Goal: Transaction & Acquisition: Obtain resource

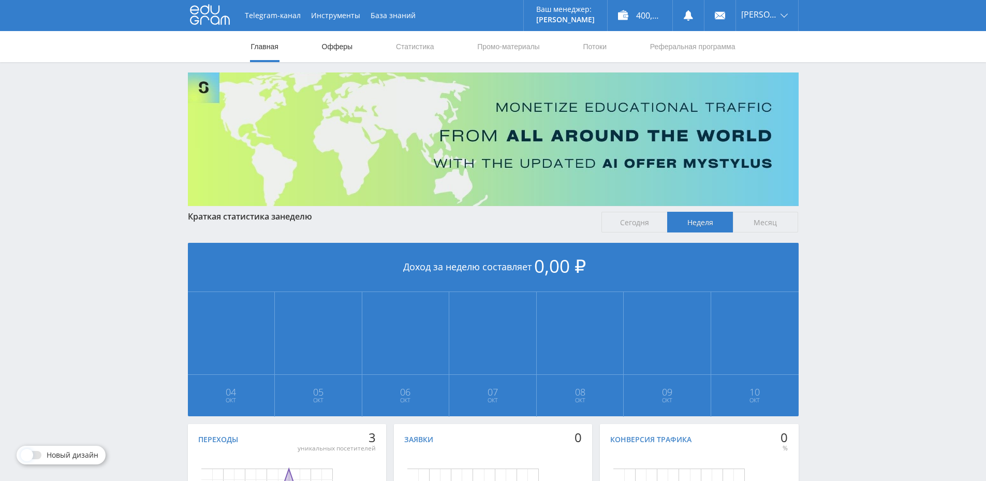
click at [328, 52] on link "Офферы" at bounding box center [337, 46] width 33 height 31
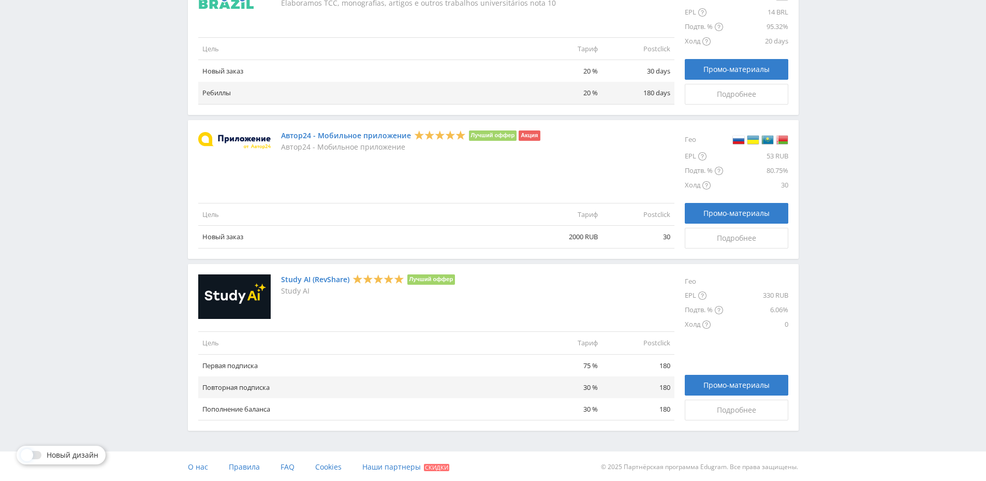
scroll to position [1124, 0]
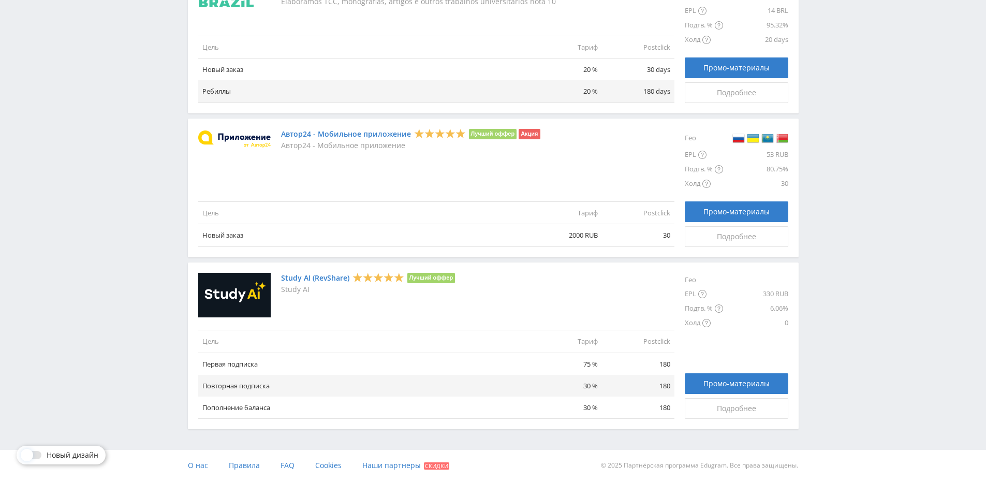
click at [320, 278] on link "Study AI (RevShare)" at bounding box center [315, 278] width 68 height 8
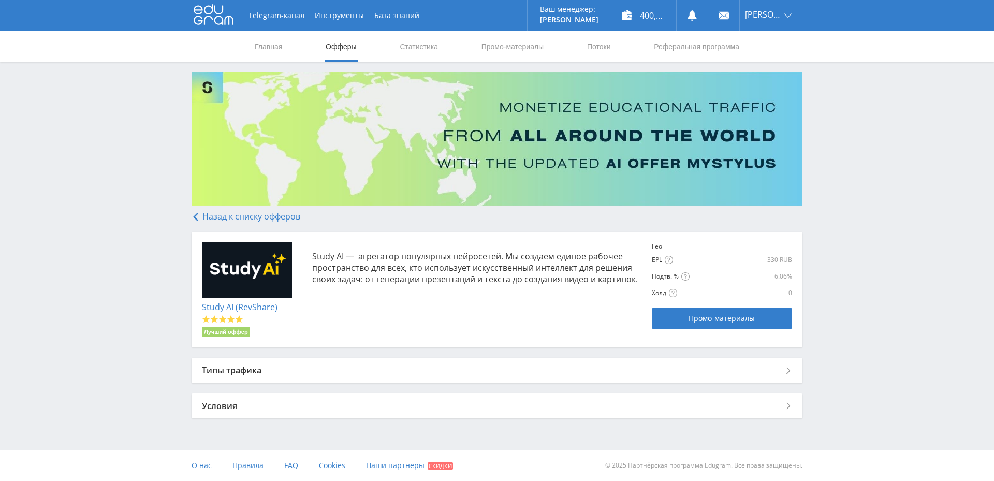
click at [334, 371] on div "Типы трафика" at bounding box center [497, 370] width 611 height 25
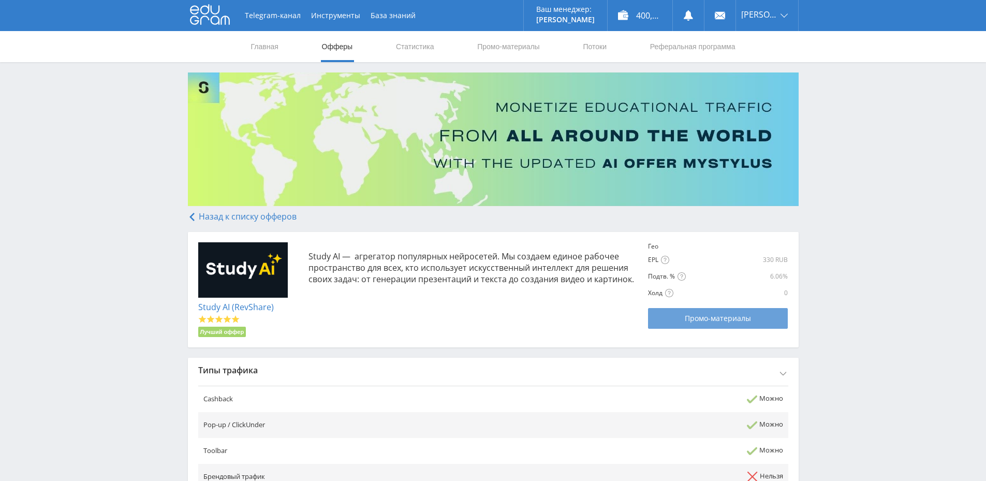
click at [763, 311] on link "Промо-материалы" at bounding box center [718, 318] width 140 height 21
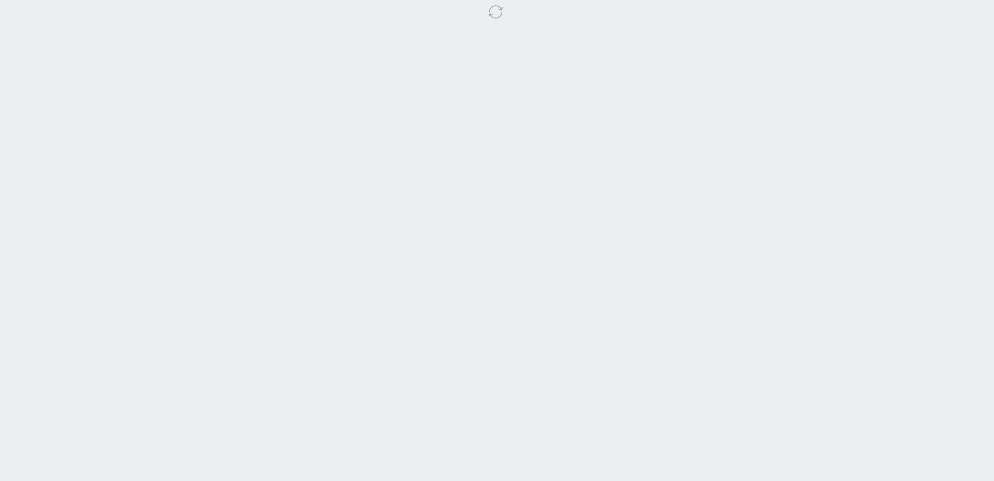
select select "376"
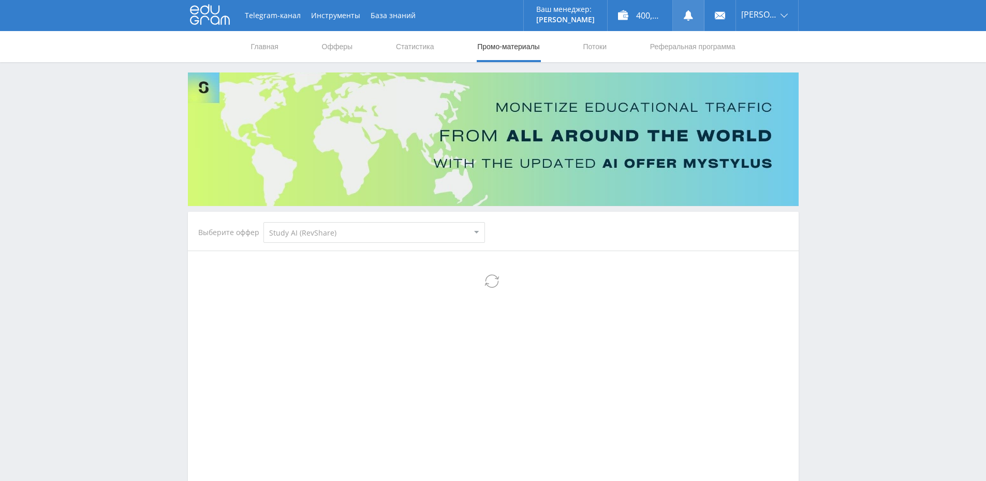
select select "376"
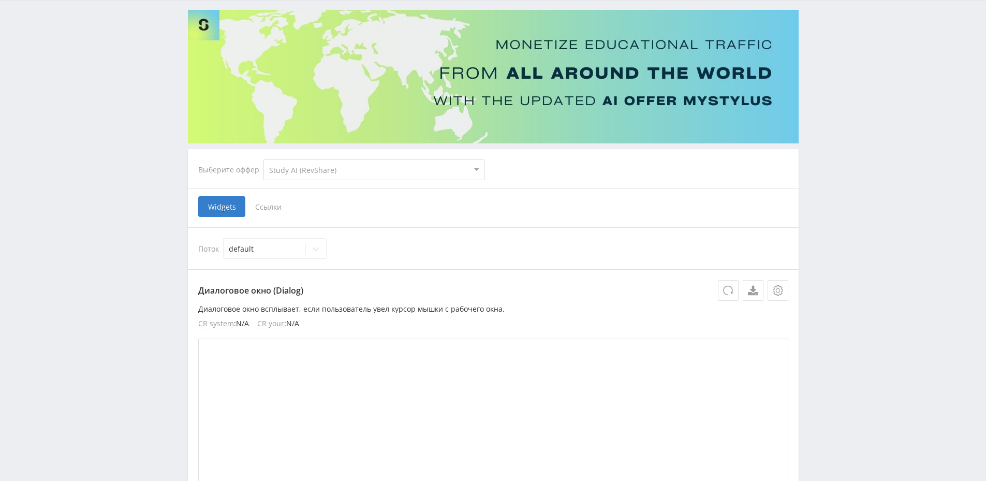
scroll to position [62, 0]
click at [398, 171] on select "MyStylus MyStylus - Revshare Кэмп Studybay Автор24 Studybay [GEOGRAPHIC_DATA] А…" at bounding box center [375, 170] width 222 height 21
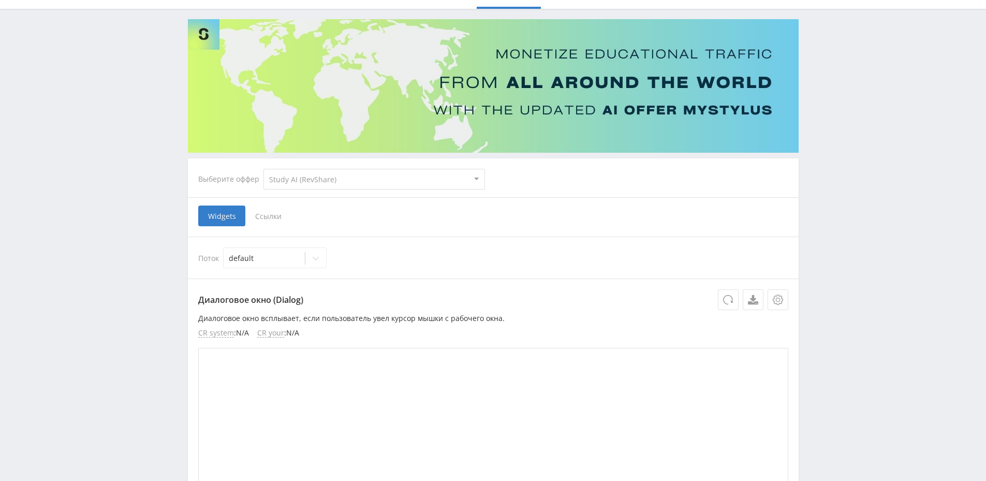
scroll to position [0, 0]
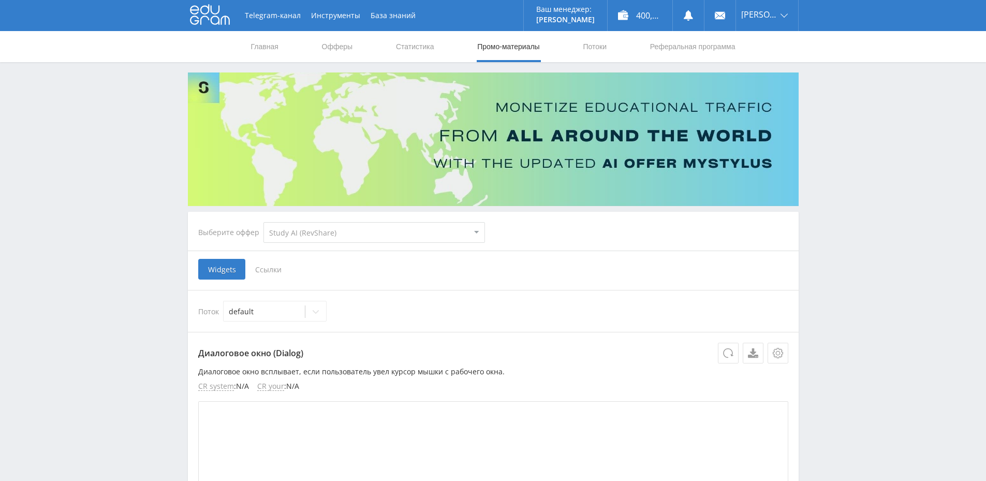
click at [356, 48] on nav "Главная Офферы Статистика Промо-материалы Потоки Реферальная программа" at bounding box center [493, 46] width 487 height 31
click at [345, 49] on link "Офферы" at bounding box center [337, 46] width 33 height 31
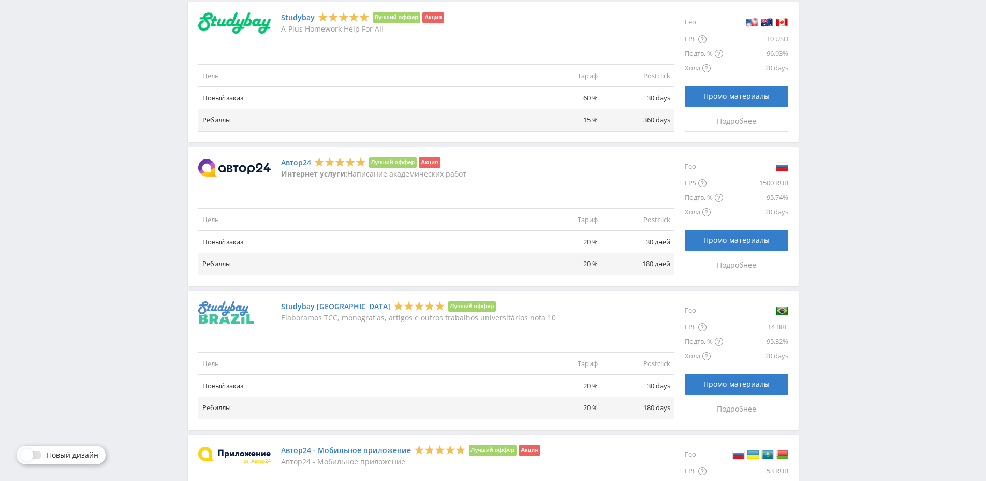
scroll to position [1124, 0]
